Goal: Task Accomplishment & Management: Complete application form

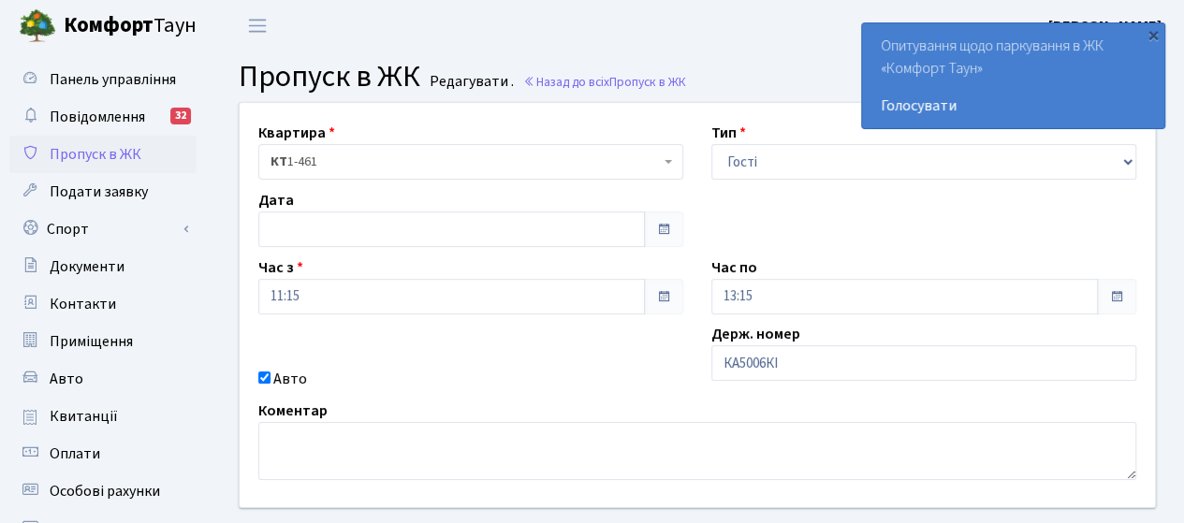
scroll to position [281, 0]
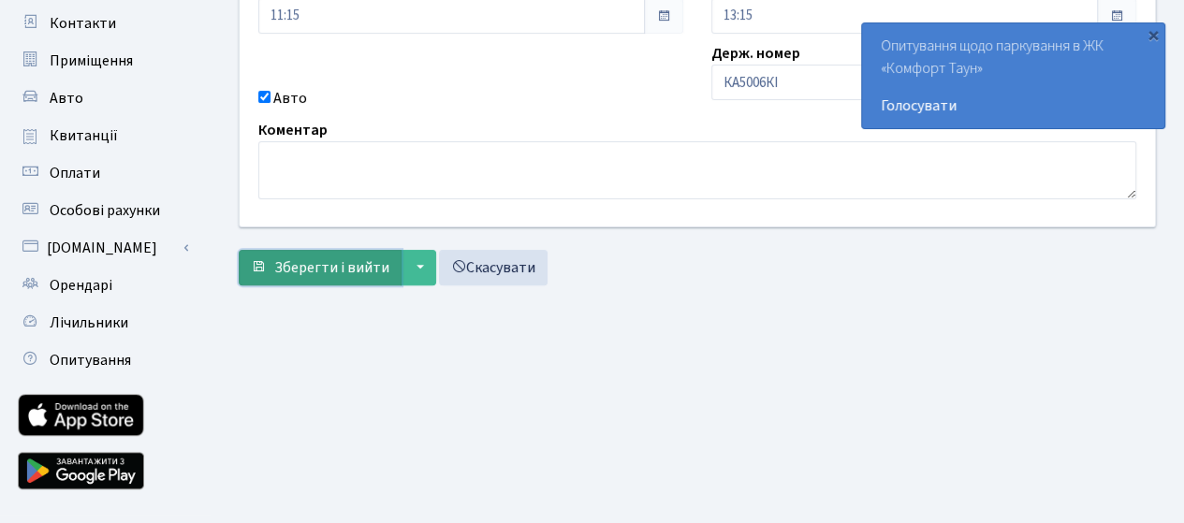
click at [318, 263] on span "Зберегти і вийти" at bounding box center [331, 267] width 115 height 21
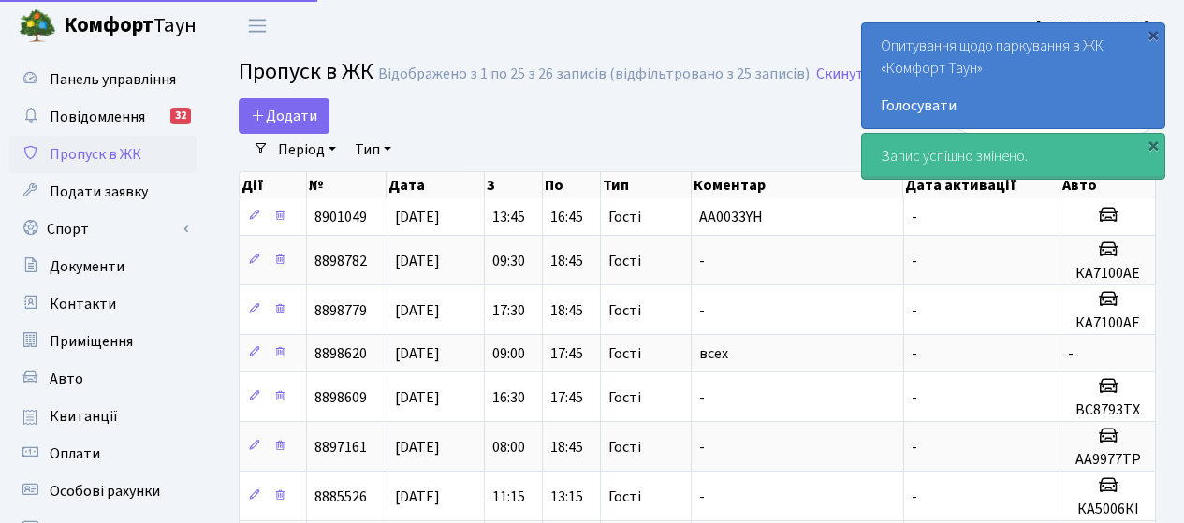
select select "25"
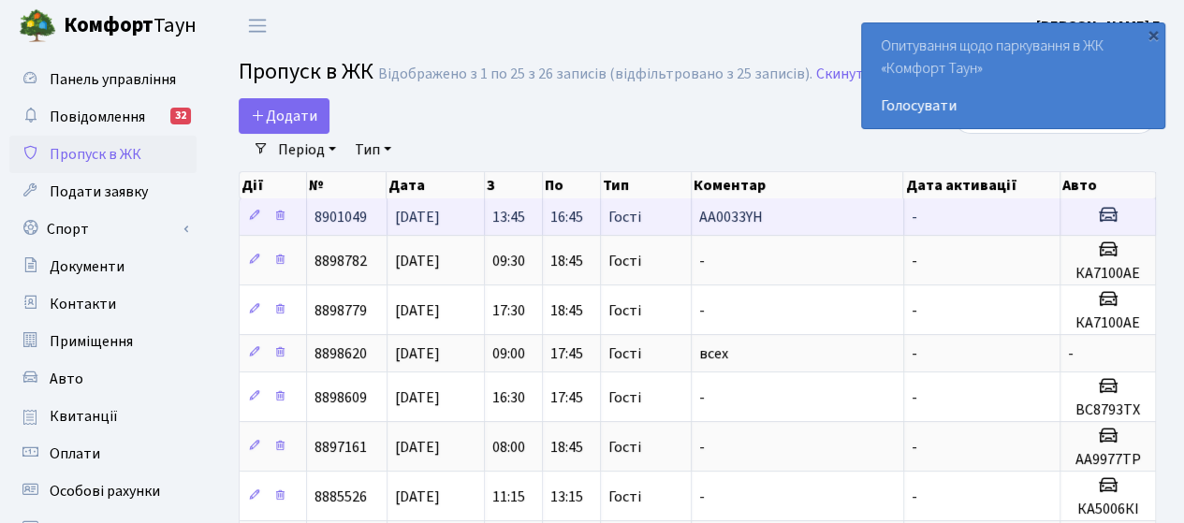
click at [402, 215] on span "20.08.2025" at bounding box center [417, 217] width 45 height 21
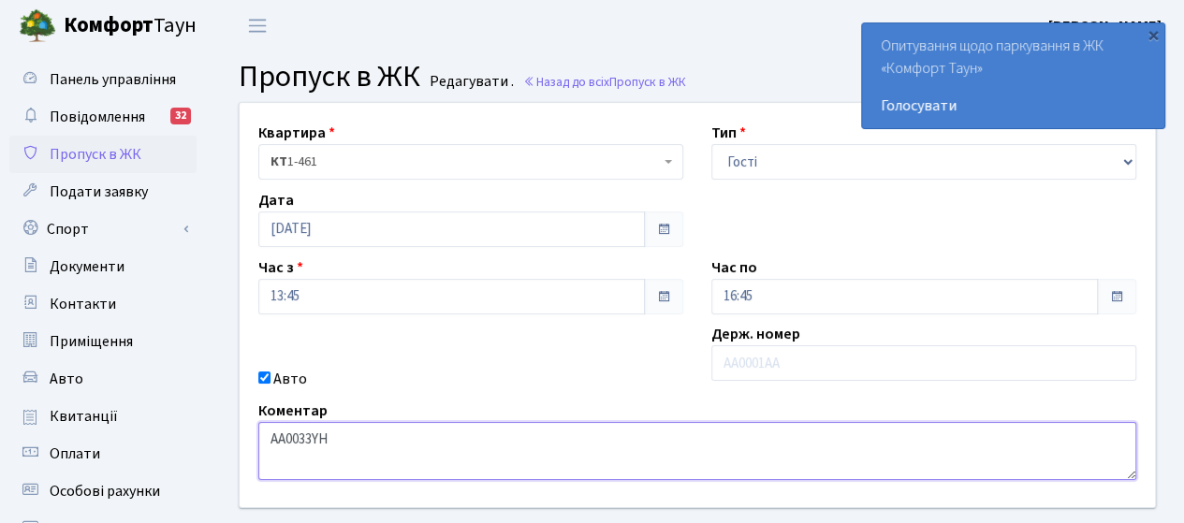
drag, startPoint x: 340, startPoint y: 442, endPoint x: 240, endPoint y: 432, distance: 100.5
click at [240, 432] on div "Квартира <b>КТ</b>&nbsp;&nbsp;&nbsp;&nbsp;1-461 КТ 1-461 Тип - Доставка Таксі Г…" at bounding box center [696, 305] width 943 height 404
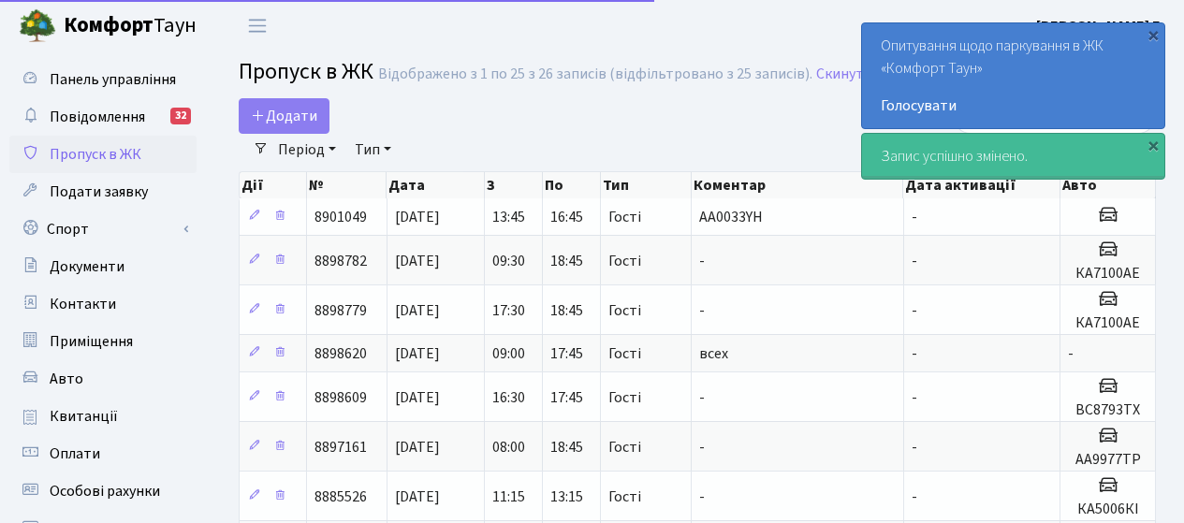
select select "25"
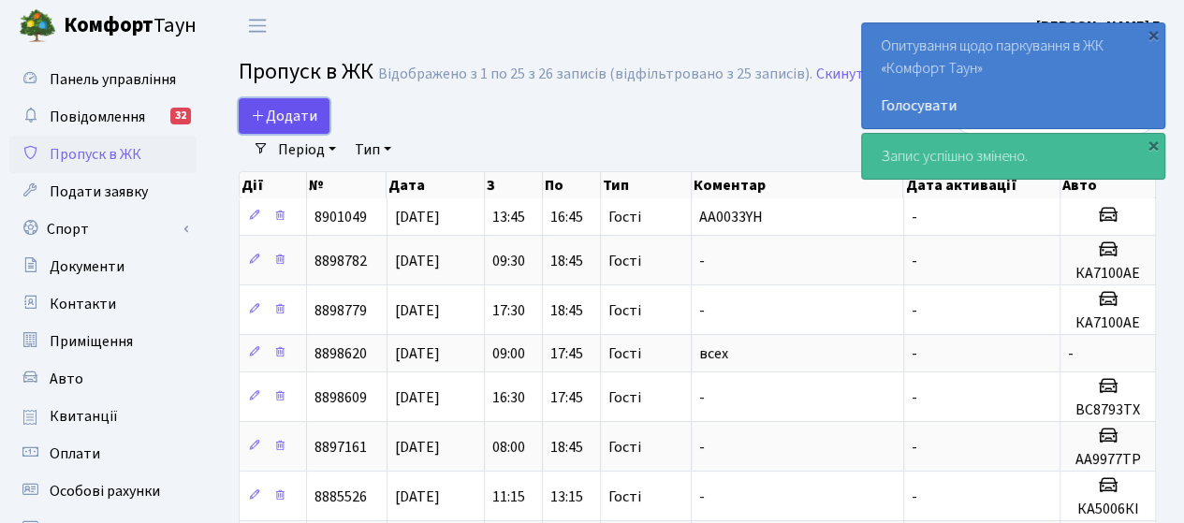
click at [298, 111] on span "Додати" at bounding box center [284, 116] width 66 height 21
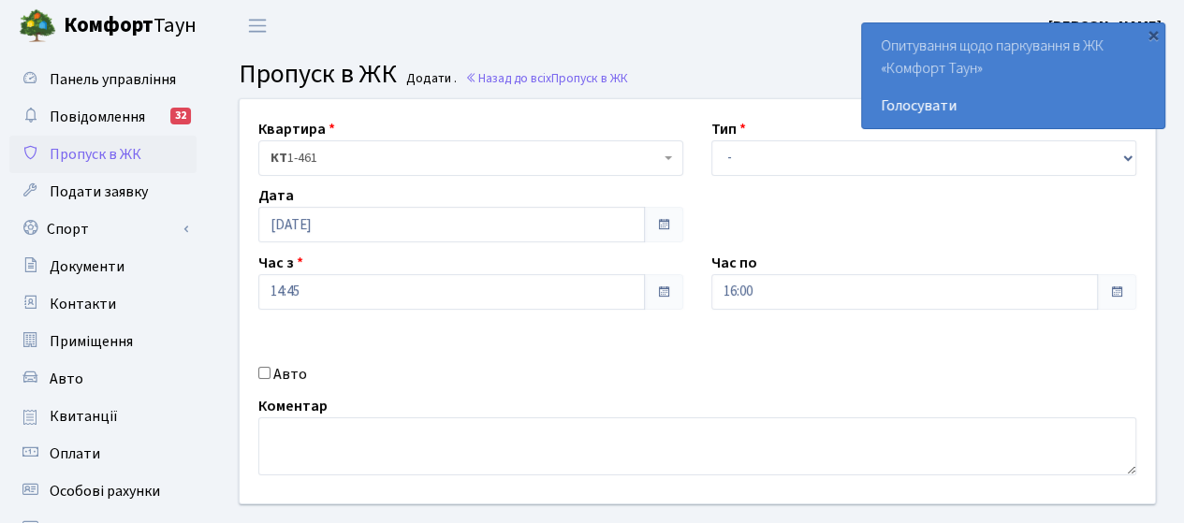
click at [280, 371] on label "Авто" at bounding box center [290, 374] width 34 height 22
click at [270, 371] on input "Авто" at bounding box center [264, 373] width 12 height 12
checkbox input "true"
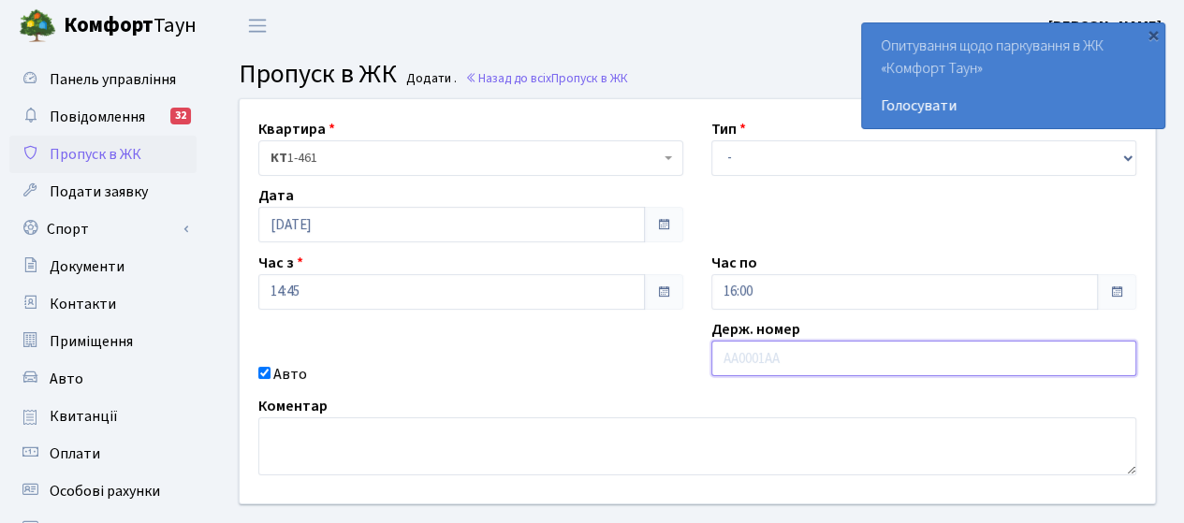
click at [773, 360] on input "text" at bounding box center [923, 359] width 425 height 36
paste input "AA0033YH"
type input "AA0033YH"
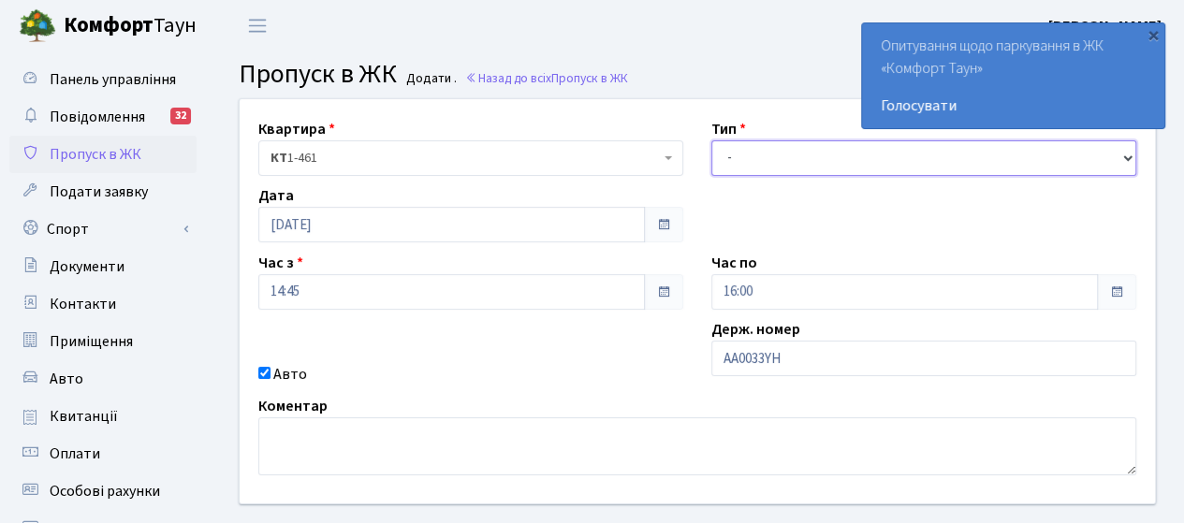
click at [783, 149] on select "- Доставка Таксі Гості Сервіс" at bounding box center [923, 158] width 425 height 36
select select "3"
click at [711, 140] on select "- Доставка Таксі Гості Сервіс" at bounding box center [923, 158] width 425 height 36
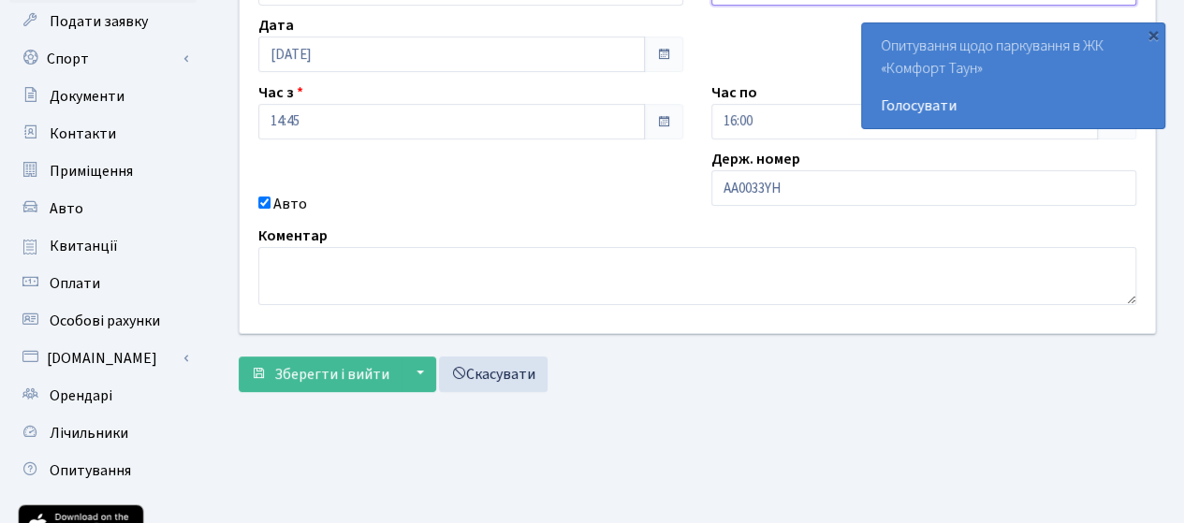
scroll to position [187, 0]
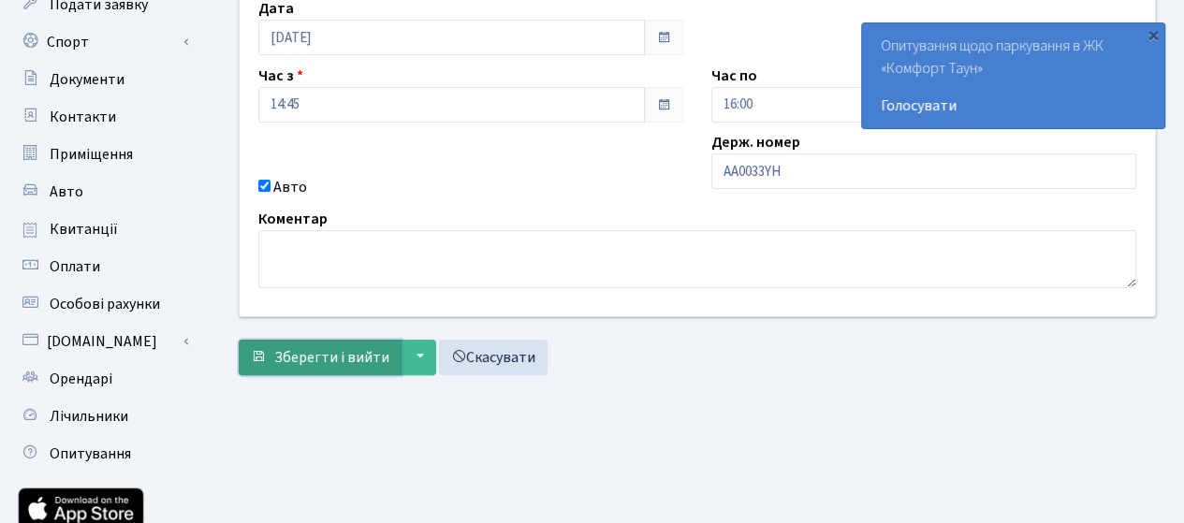
click at [329, 355] on span "Зберегти і вийти" at bounding box center [331, 357] width 115 height 21
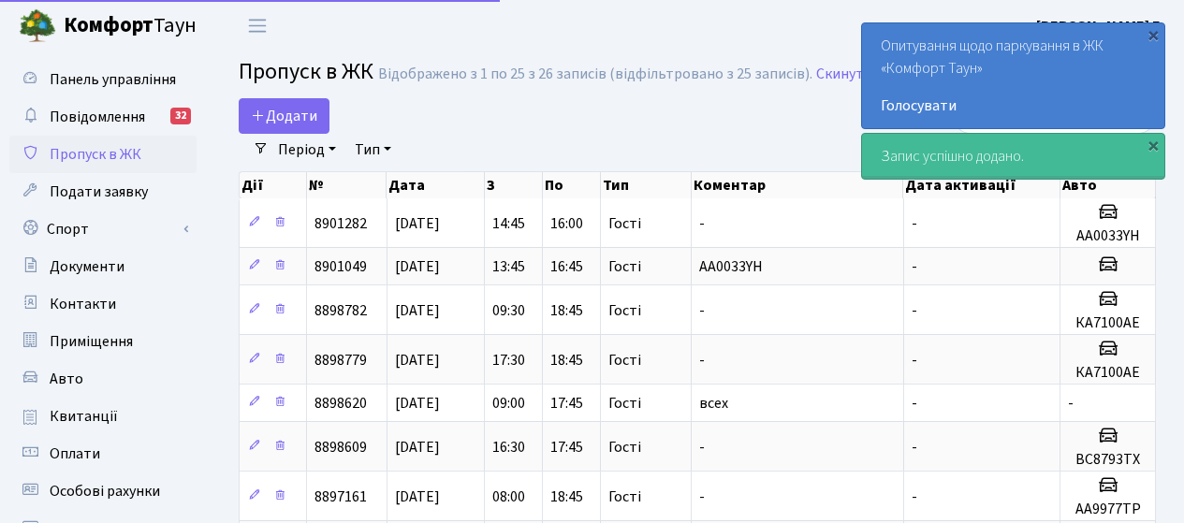
select select "25"
